Goal: Information Seeking & Learning: Learn about a topic

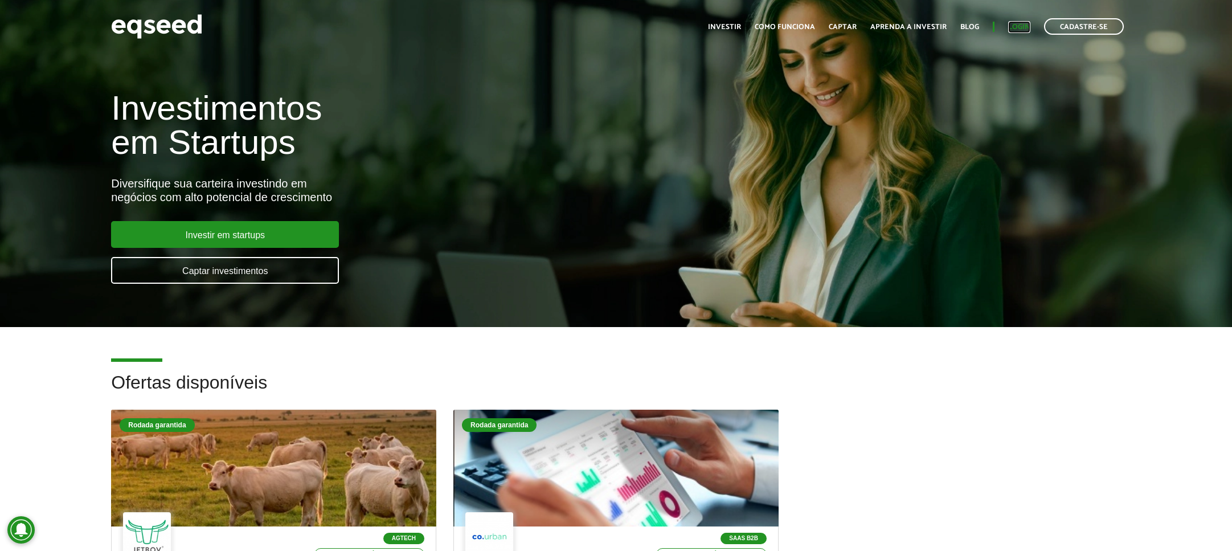
click at [1022, 23] on link "Login" at bounding box center [1019, 26] width 22 height 7
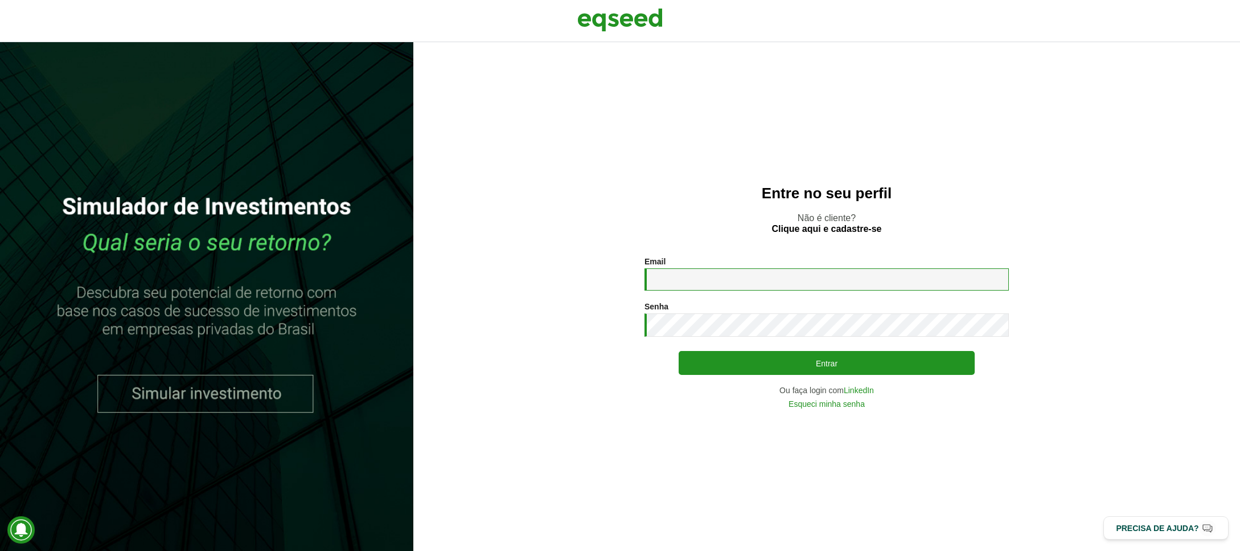
type input "**********"
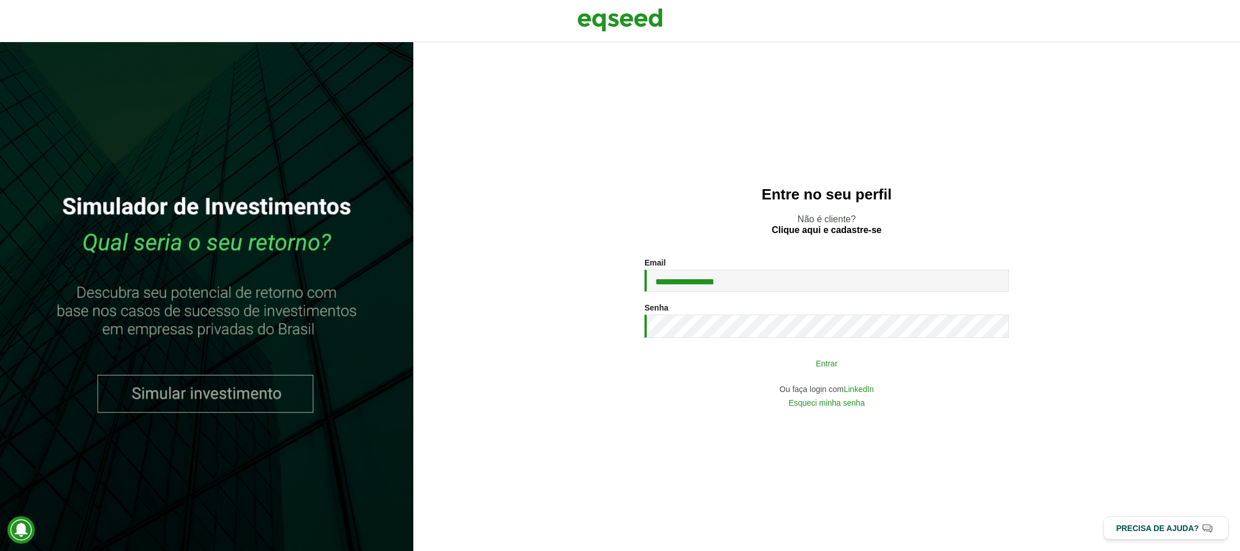
click at [842, 360] on button "Entrar" at bounding box center [827, 363] width 296 height 22
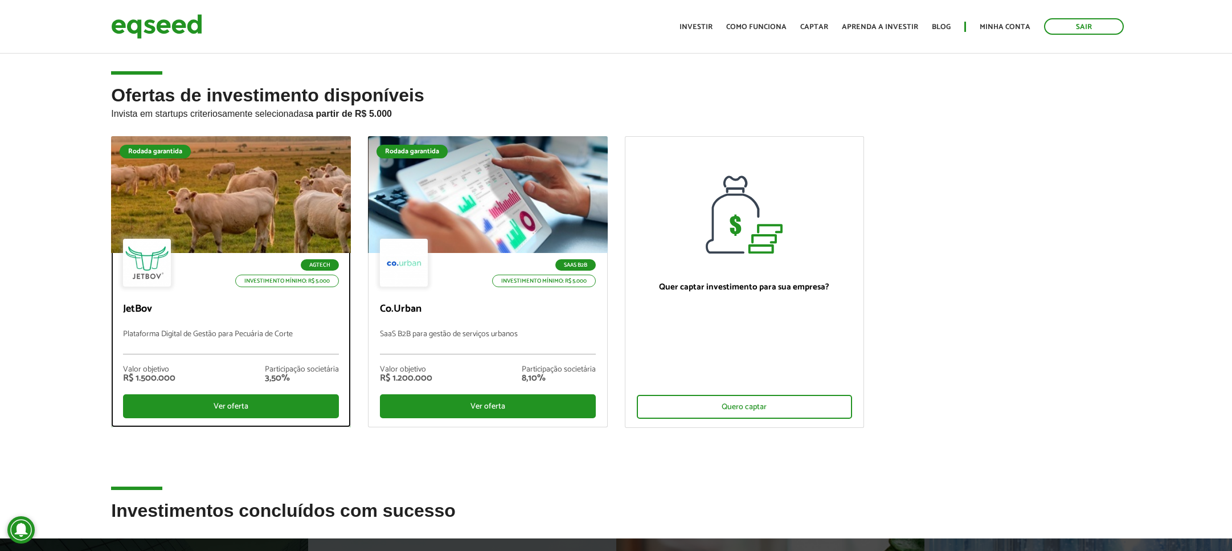
click at [221, 341] on p "Plataforma Digital de Gestão para Pecuária de Corte" at bounding box center [231, 342] width 216 height 24
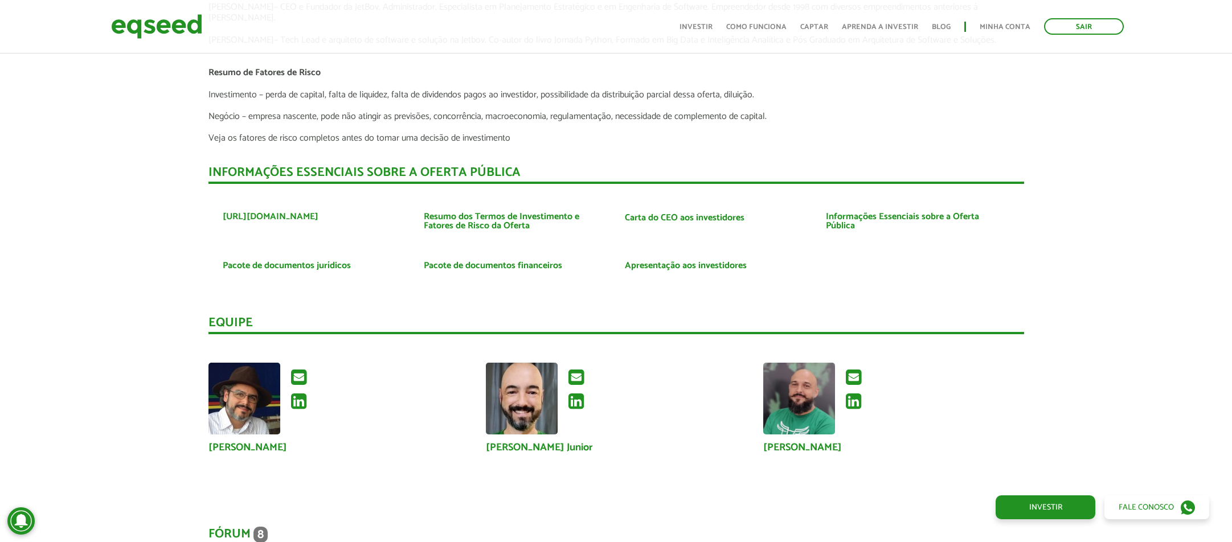
scroll to position [3003, 0]
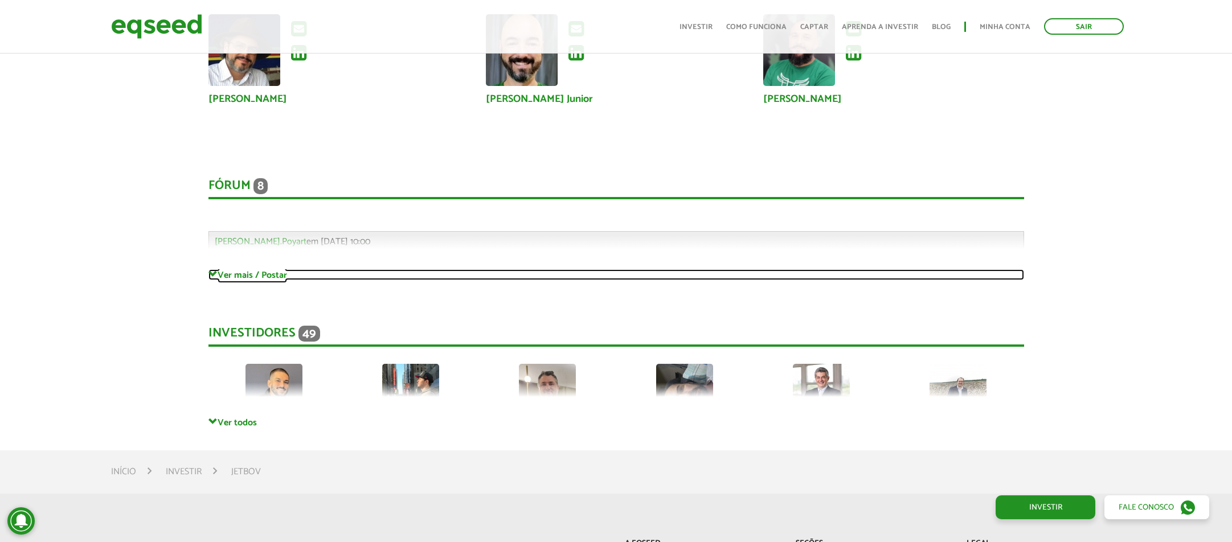
click at [277, 280] on link "Ver mais / Postar" at bounding box center [615, 274] width 815 height 11
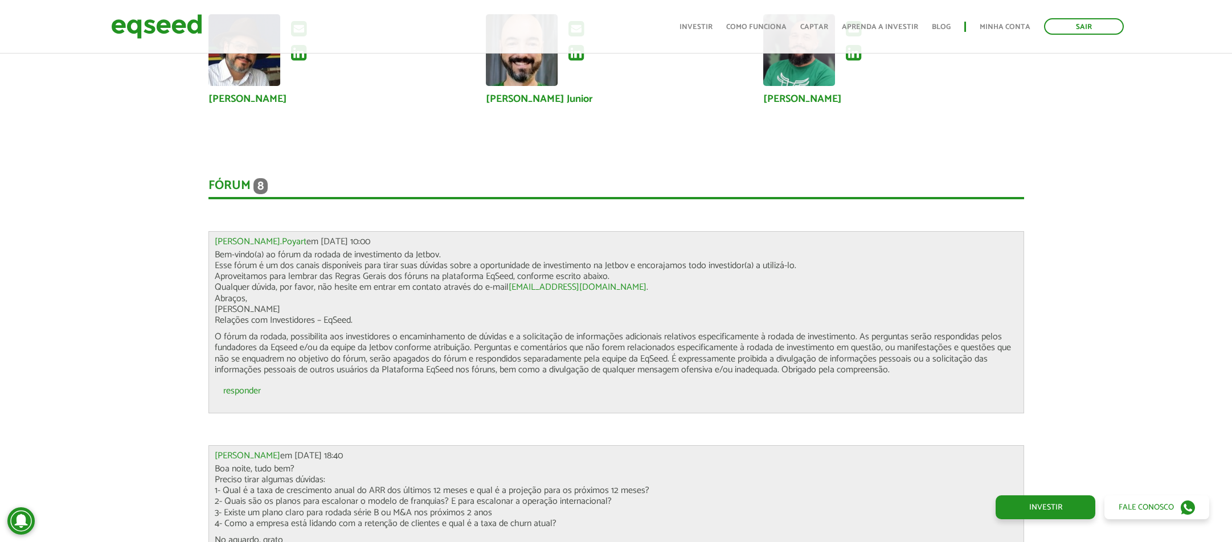
click at [233, 199] on div "Fórum 8" at bounding box center [615, 188] width 815 height 21
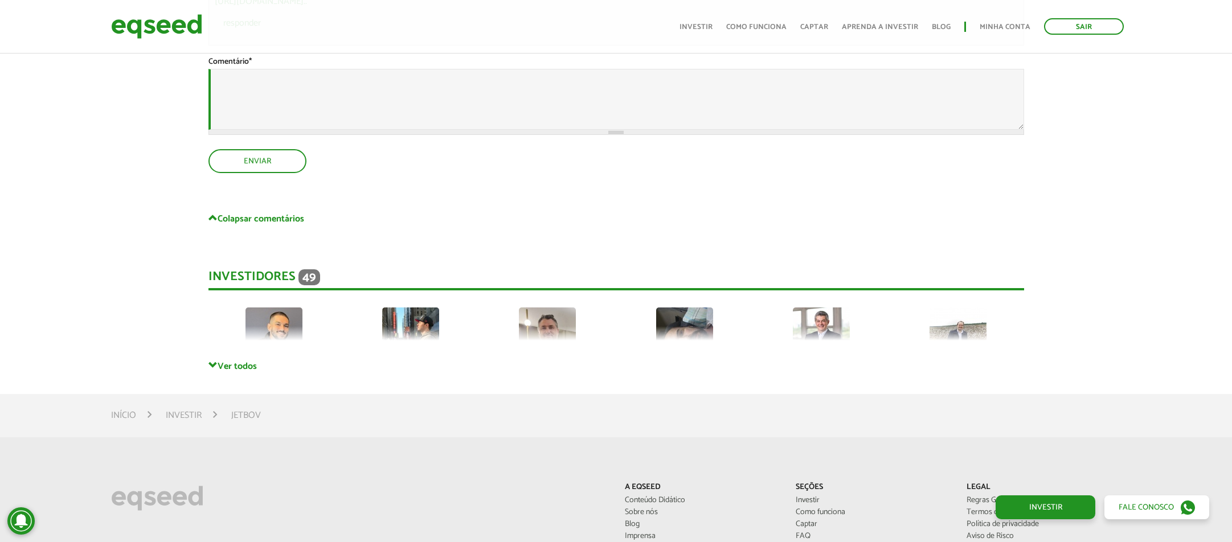
scroll to position [5022, 0]
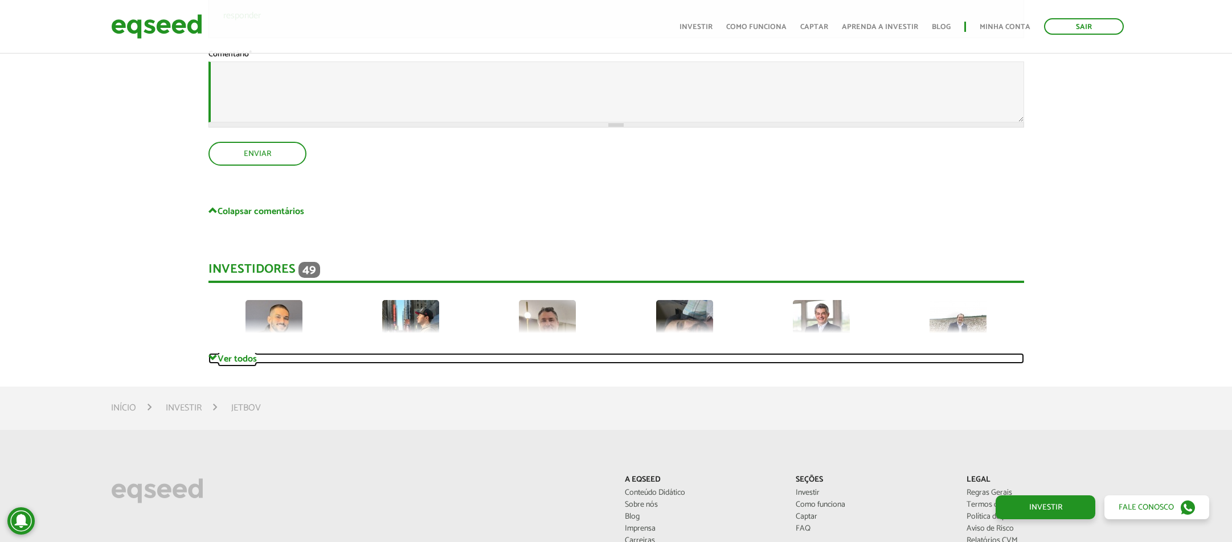
click at [239, 364] on link "Ver todos" at bounding box center [615, 358] width 815 height 11
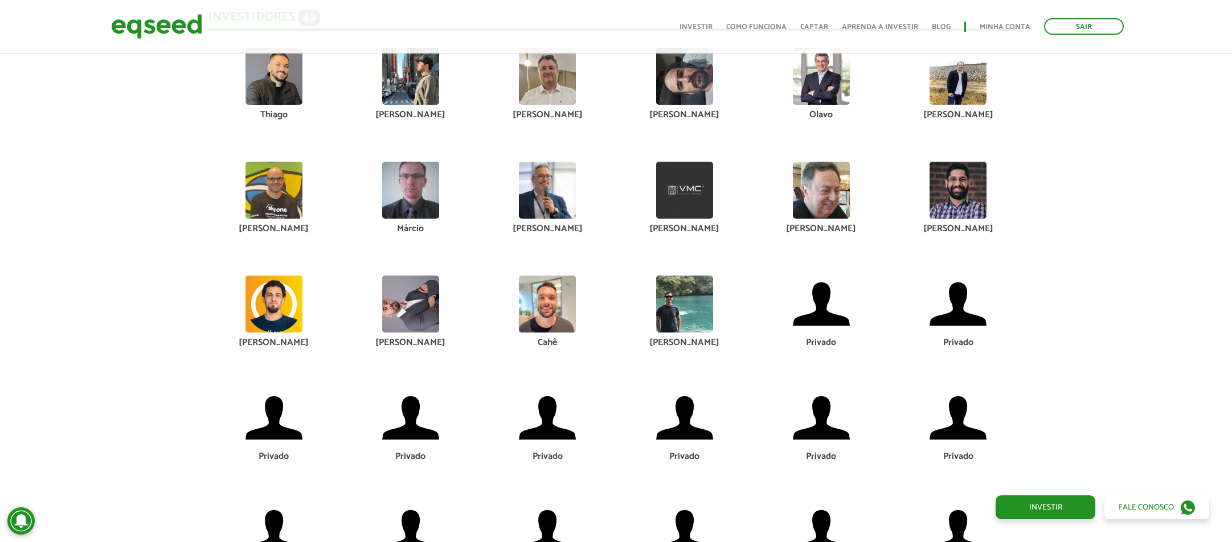
scroll to position [5291, 0]
